Goal: Consume media (video, audio)

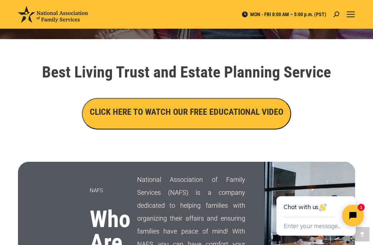
scroll to position [229, 0]
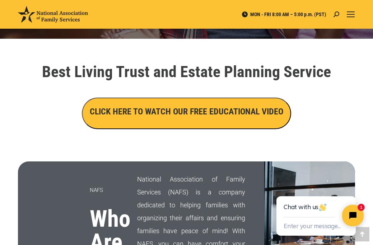
click at [141, 117] on h3 "CLICK HERE TO WATCH OUR FREE EDUCATIONAL VIDEO" at bounding box center [187, 112] width 194 height 12
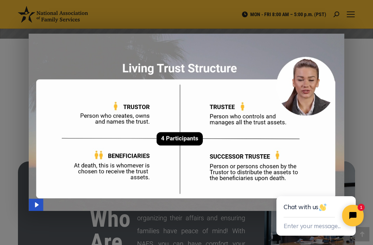
click at [141, 117] on img "Main Video - Full Webinar (Emma) Landon V1.4" at bounding box center [187, 122] width 316 height 177
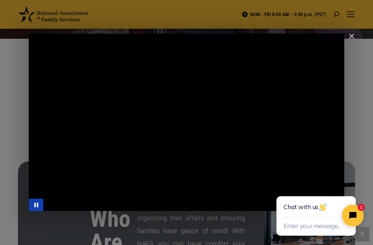
click at [78, 152] on div "Main Video - Full Webinar (Emma) Landon V1.4" at bounding box center [187, 122] width 316 height 177
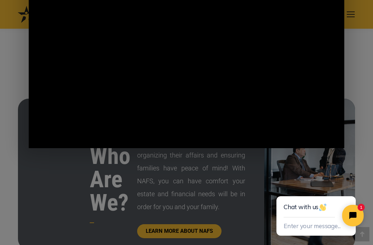
scroll to position [293, 0]
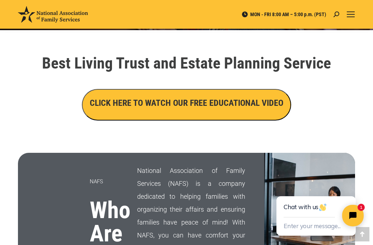
scroll to position [238, 0]
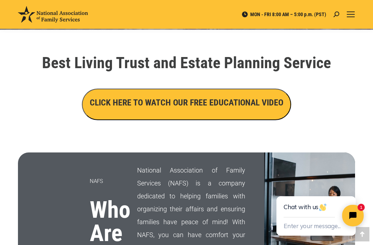
click at [189, 108] on h3 "CLICK HERE TO WATCH OUR FREE EDUCATIONAL VIDEO" at bounding box center [187, 103] width 194 height 12
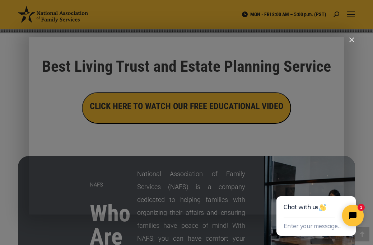
scroll to position [231, 0]
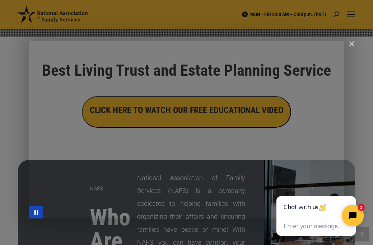
click at [75, 215] on div "Main Video - Full Webinar (Emma) Landon V1.4" at bounding box center [165, 212] width 244 height 12
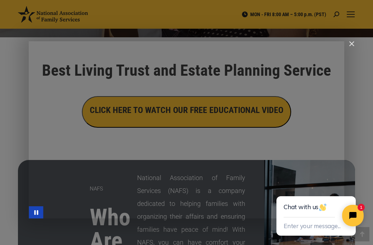
click at [92, 214] on div "Main Video - Full Webinar (Emma) Landon V1.4" at bounding box center [165, 212] width 244 height 12
click at [121, 213] on div "Main Video - Full Webinar (Emma) Landon V1.4" at bounding box center [165, 212] width 244 height 12
click at [153, 180] on div "Main Video - Full Webinar (Emma) Landon V1.4" at bounding box center [187, 129] width 316 height 177
click at [183, 162] on div "Main Video - Full Webinar (Emma) Landon V1.4" at bounding box center [187, 129] width 316 height 177
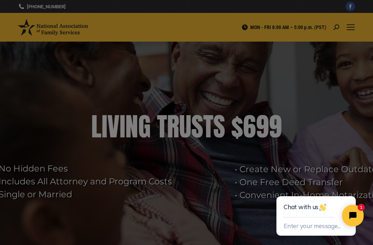
scroll to position [0, 0]
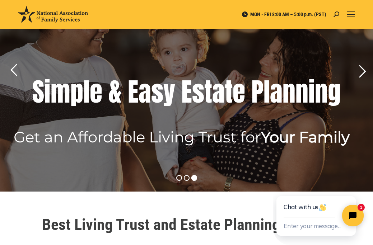
scroll to position [74, 0]
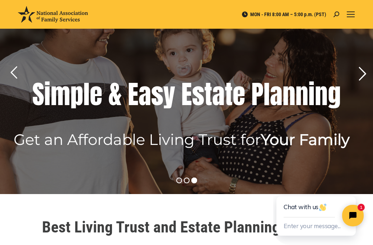
click at [361, 75] on rs-arrow at bounding box center [362, 74] width 18 height 18
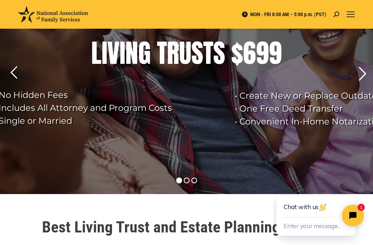
click at [361, 74] on rs-arrow at bounding box center [362, 74] width 18 height 18
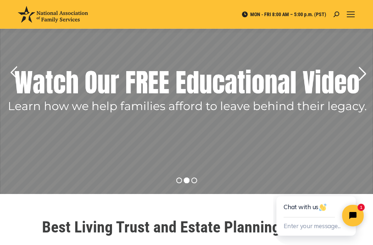
click at [361, 74] on rs-arrow at bounding box center [362, 74] width 18 height 18
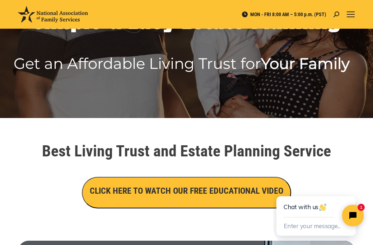
scroll to position [159, 0]
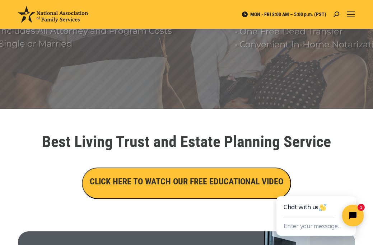
click at [206, 181] on h3 "CLICK HERE TO WATCH OUR FREE EDUCATIONAL VIDEO" at bounding box center [187, 182] width 194 height 12
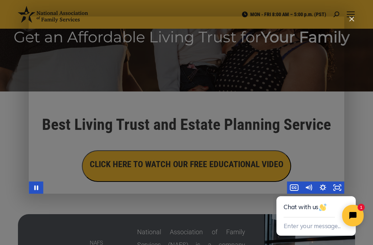
scroll to position [176, 0]
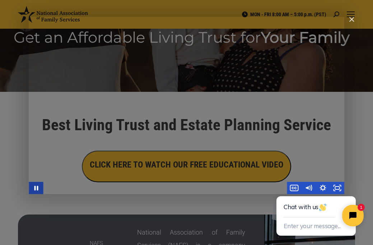
click at [37, 188] on icon "Pause" at bounding box center [36, 188] width 4 height 5
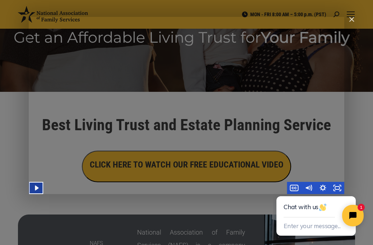
click at [36, 188] on icon "Play Video" at bounding box center [36, 188] width 4 height 5
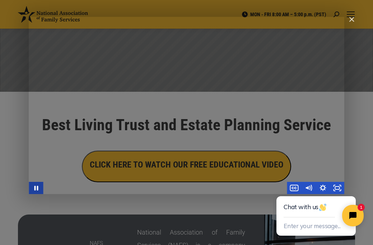
click at [38, 188] on icon "Pause" at bounding box center [36, 188] width 4 height 5
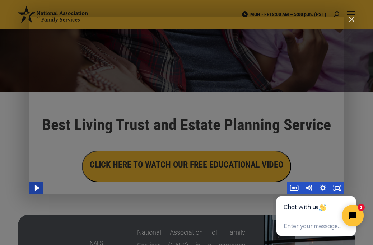
click at [38, 188] on icon "Play Video" at bounding box center [36, 188] width 4 height 6
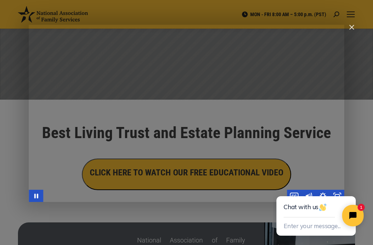
scroll to position [170, 0]
